Goal: Task Accomplishment & Management: Manage account settings

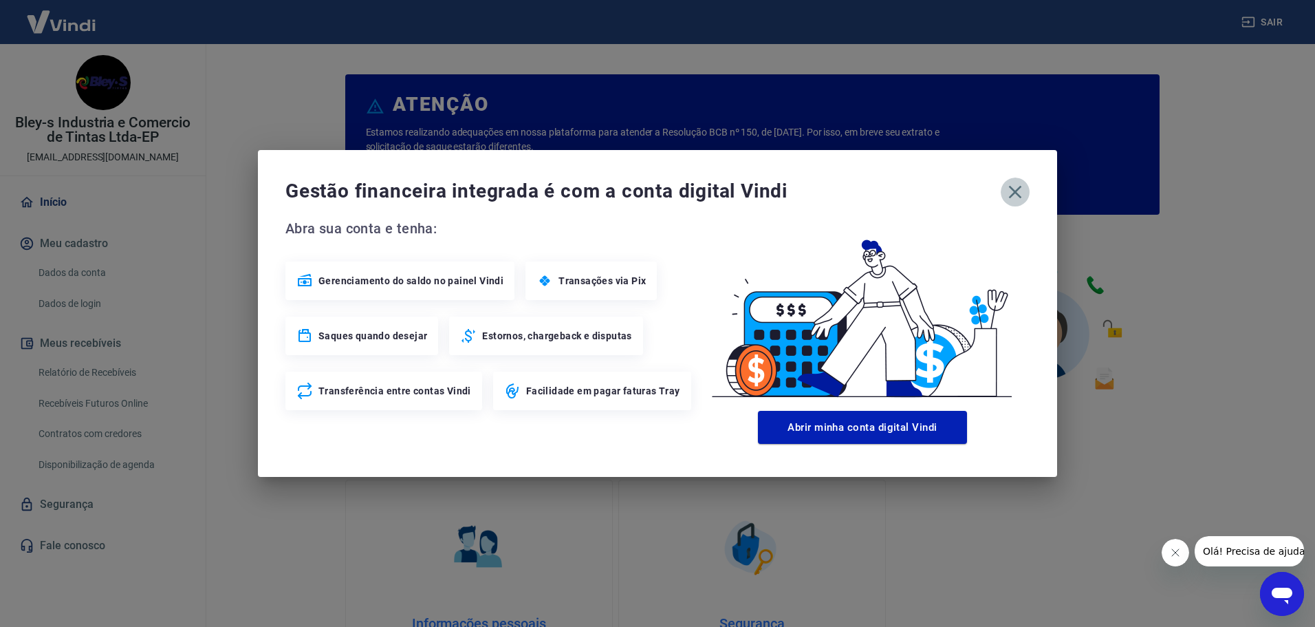
click at [1012, 191] on icon "button" at bounding box center [1015, 192] width 22 height 22
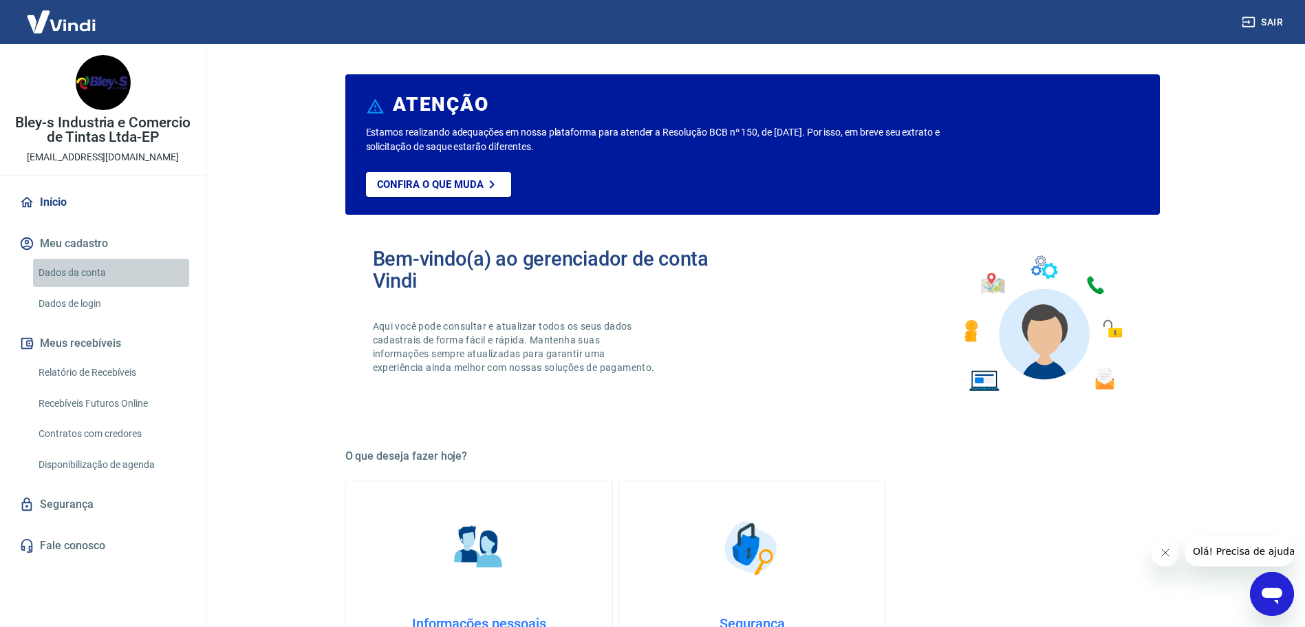
click at [72, 271] on link "Dados da conta" at bounding box center [111, 273] width 156 height 28
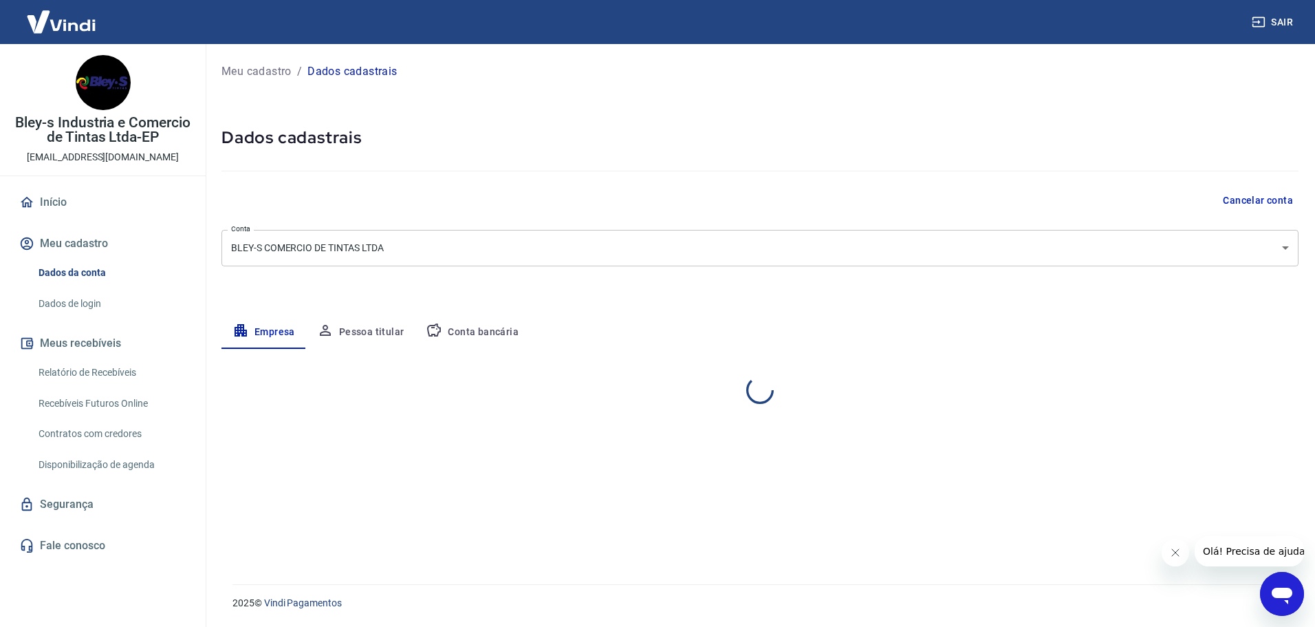
select select "RS"
select select "business"
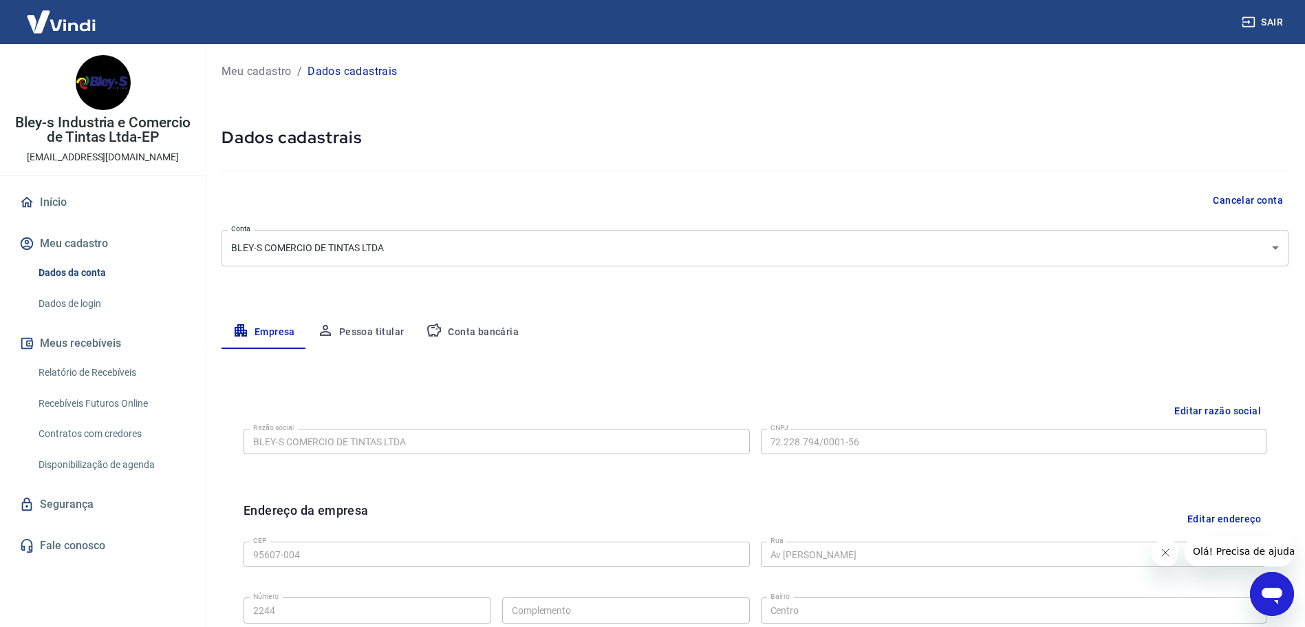
click at [54, 368] on link "Relatório de Recebíveis" at bounding box center [111, 372] width 156 height 28
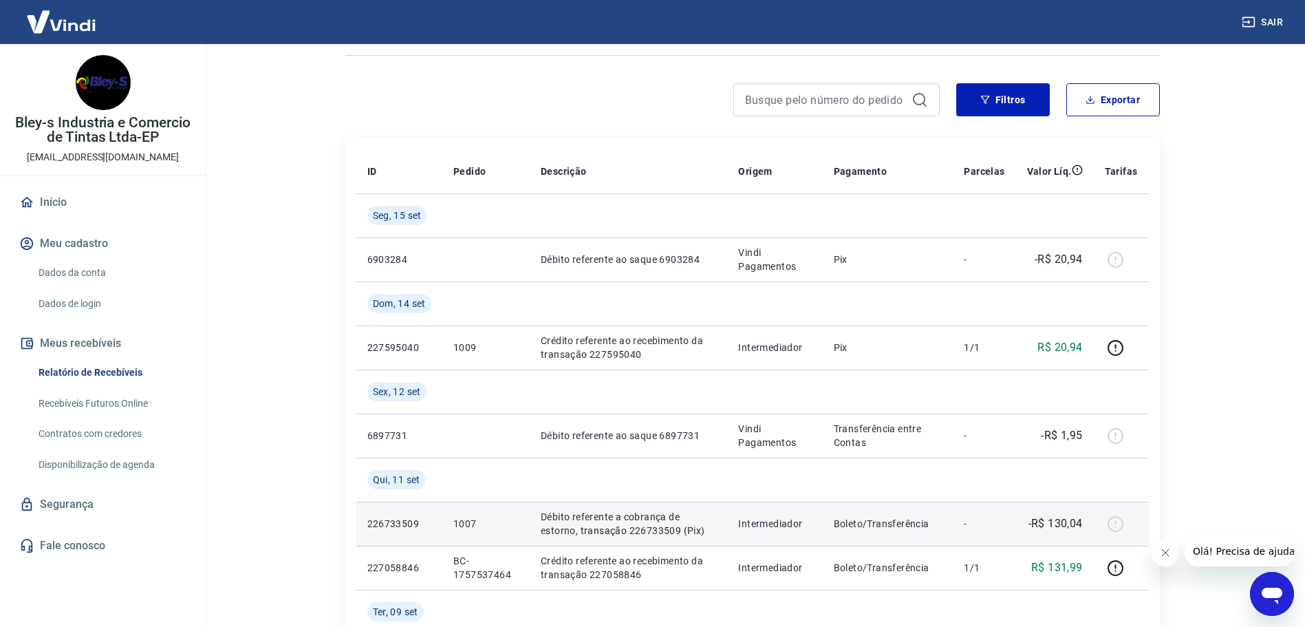
scroll to position [69, 0]
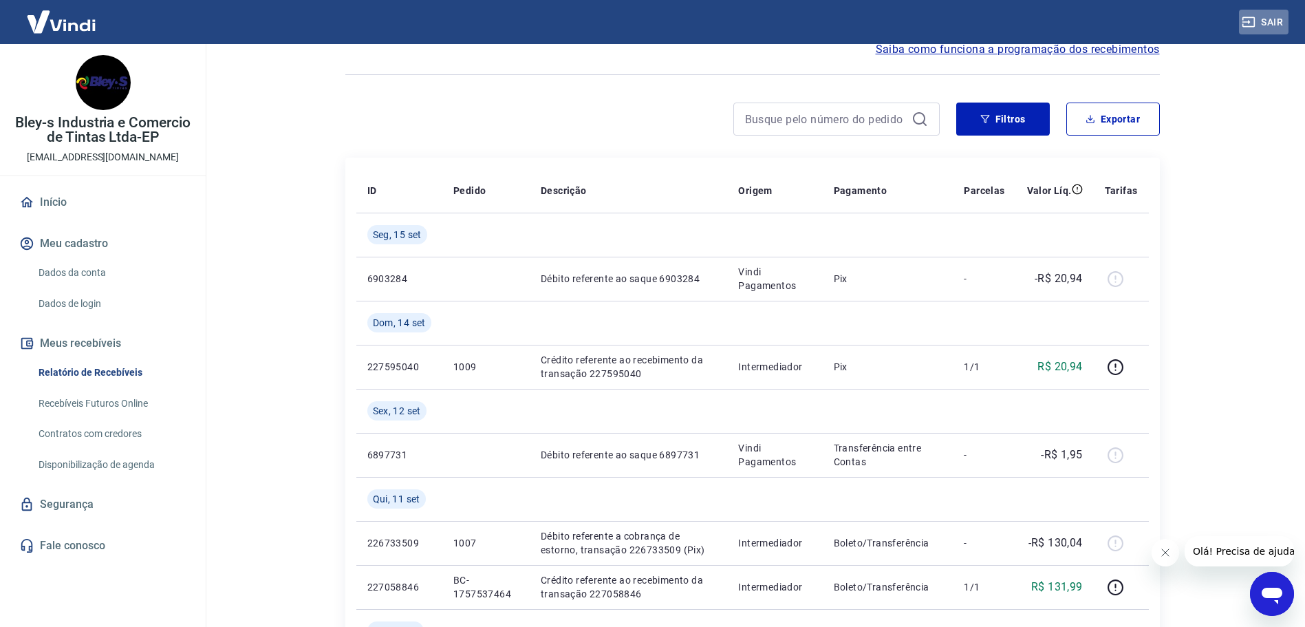
click at [1267, 23] on button "Sair" at bounding box center [1264, 22] width 50 height 25
